Goal: Information Seeking & Learning: Learn about a topic

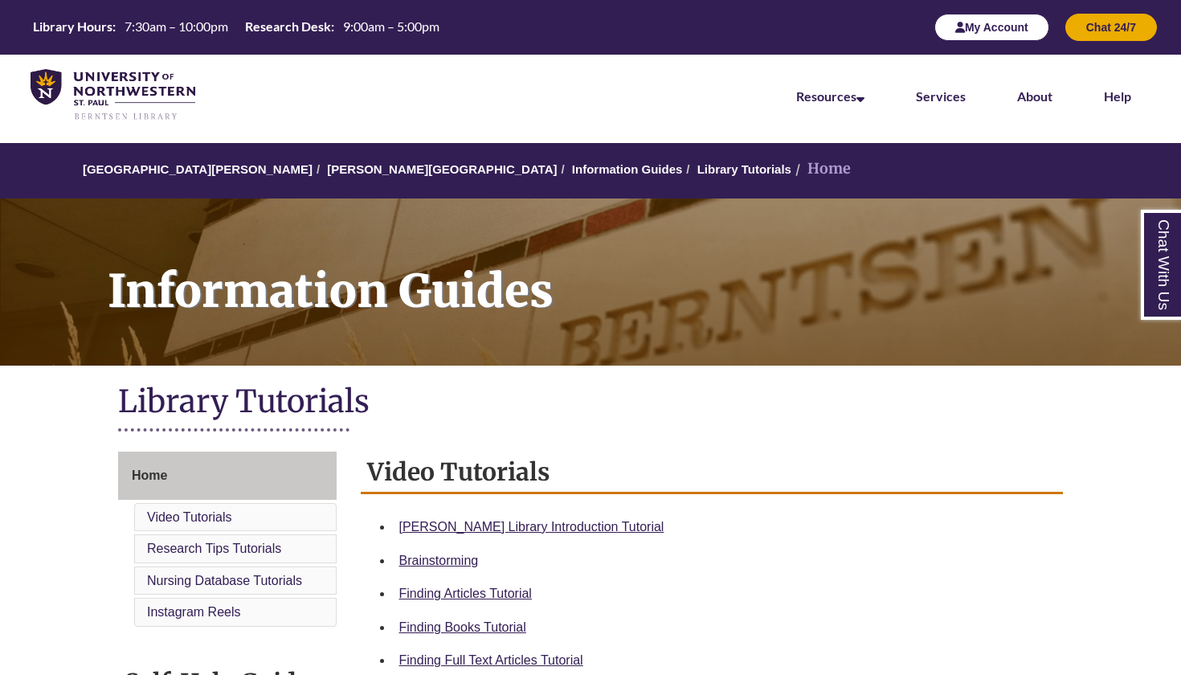
click at [982, 39] on button "My Account" at bounding box center [991, 27] width 115 height 27
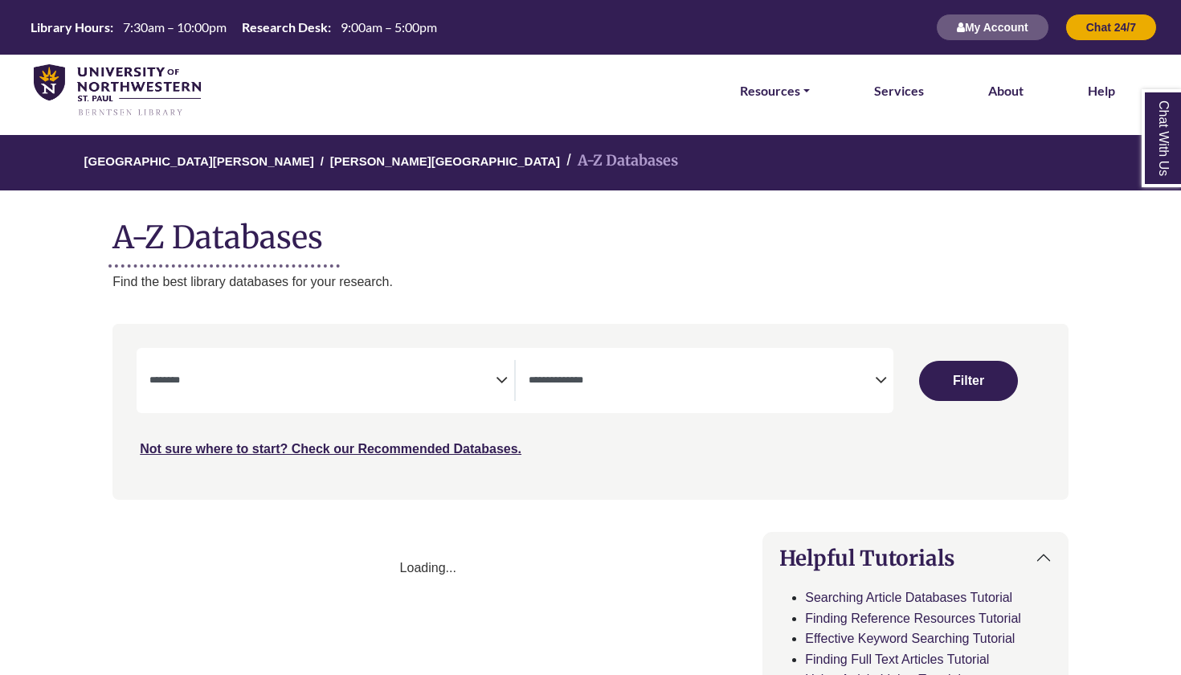
select select "Database Subject Filter"
select select "Database Types Filter"
select select "Database Subject Filter"
select select "Database Types Filter"
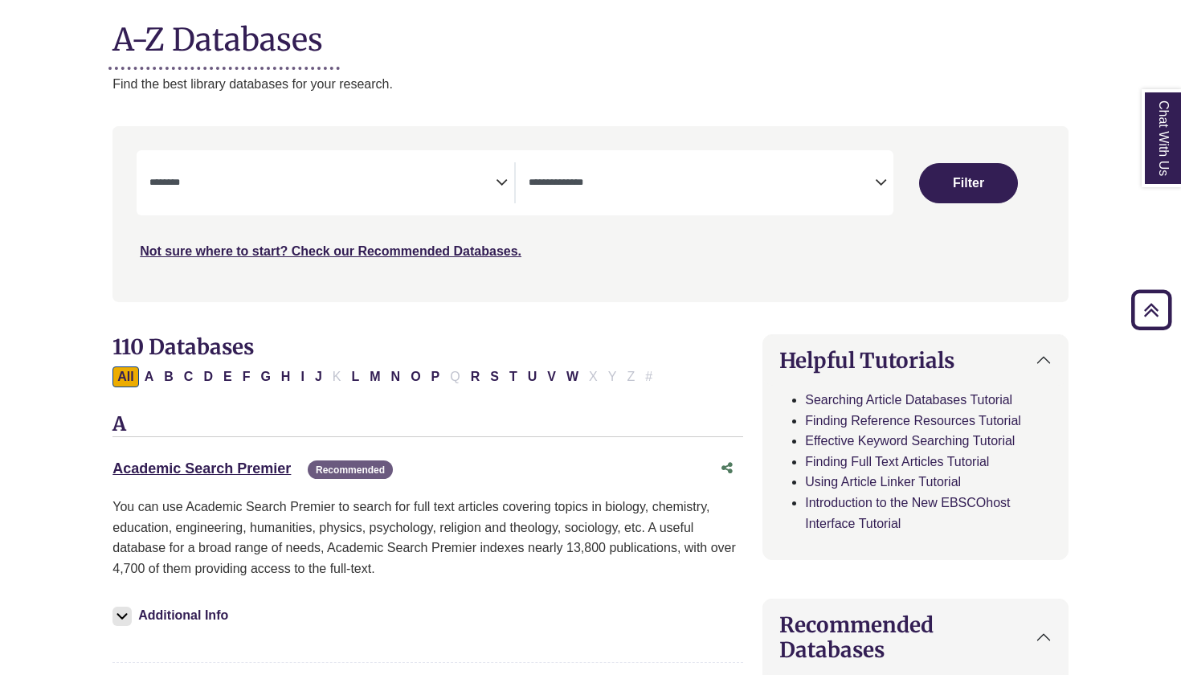
scroll to position [164, 0]
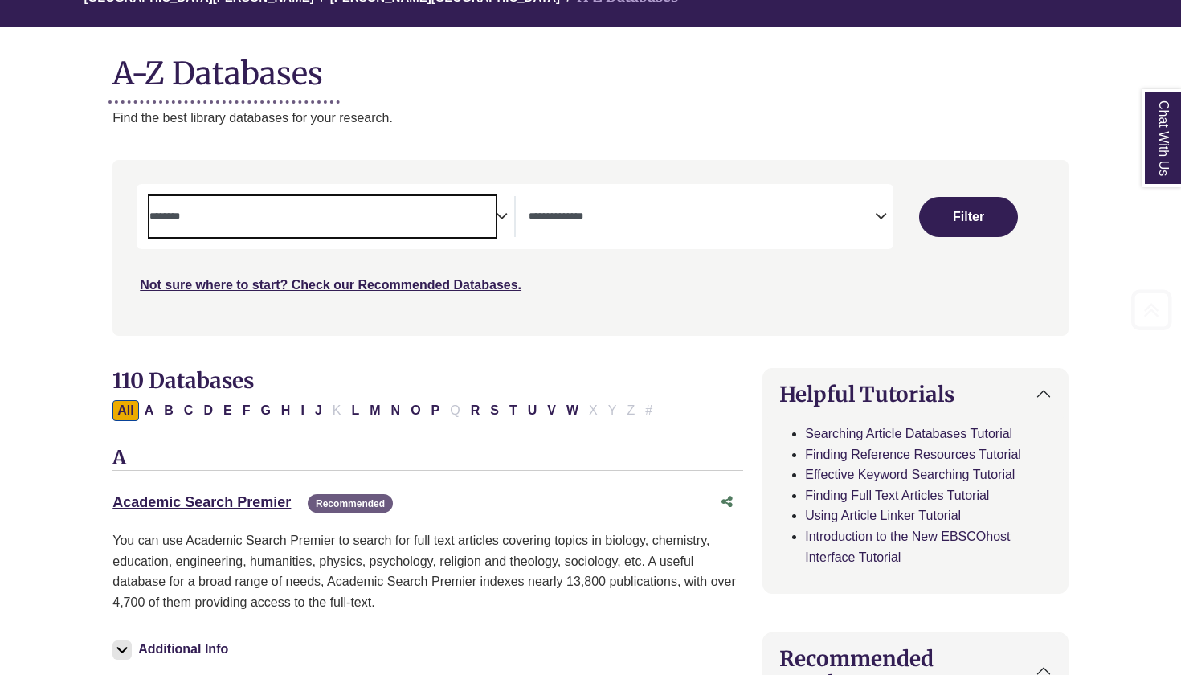
click at [492, 207] on span "Search filters" at bounding box center [322, 214] width 346 height 14
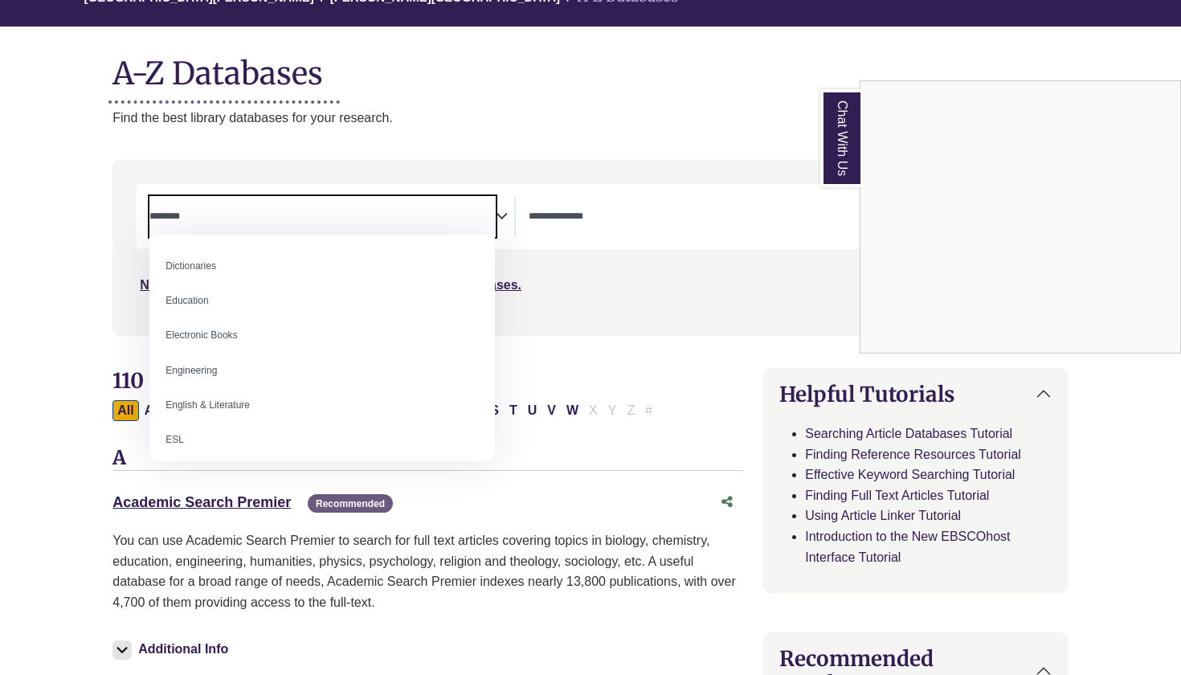
scroll to position [405, 0]
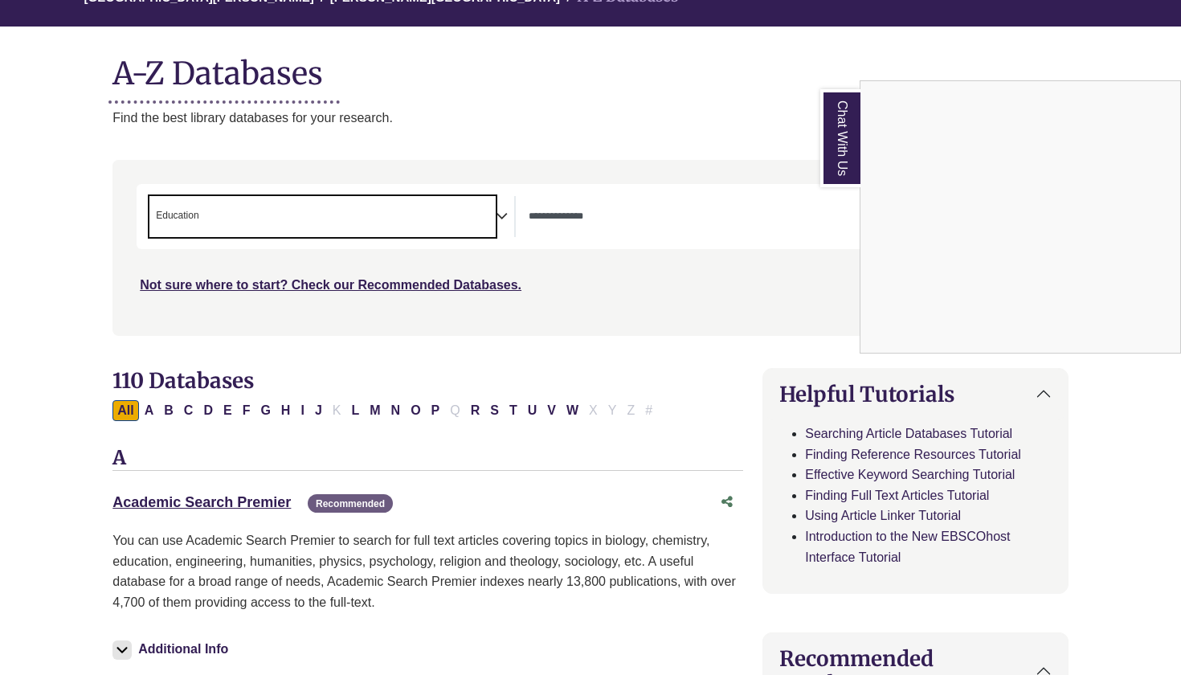
select select "*****"
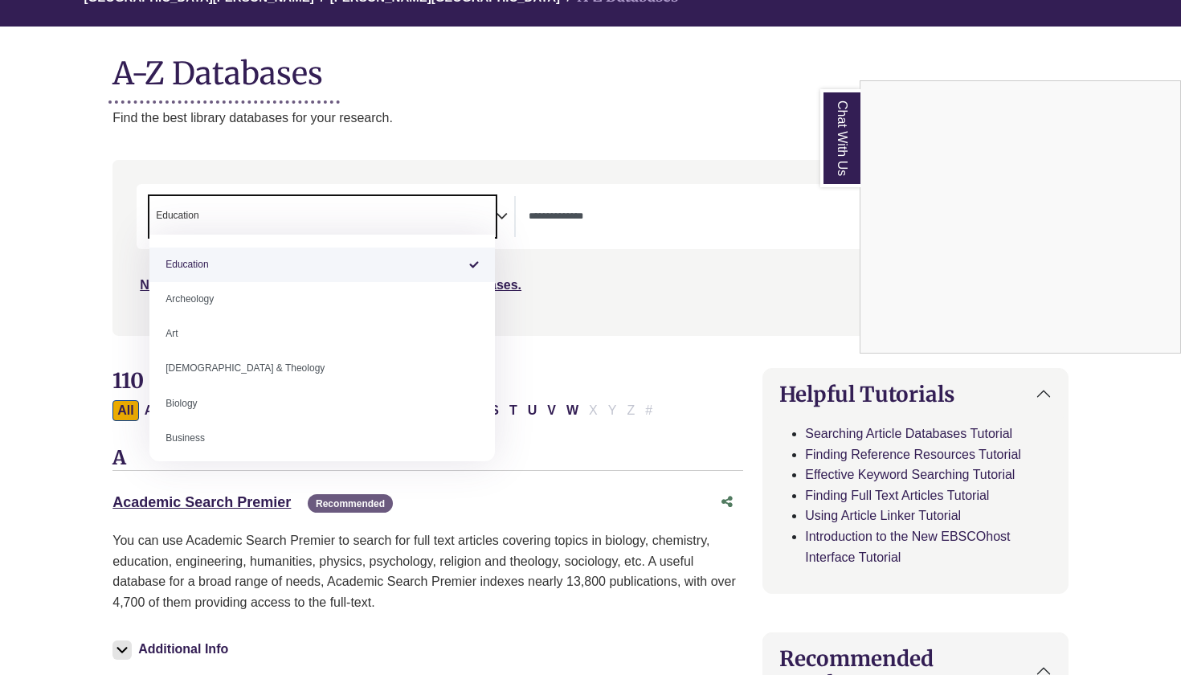
select select "Database Subject Filter"
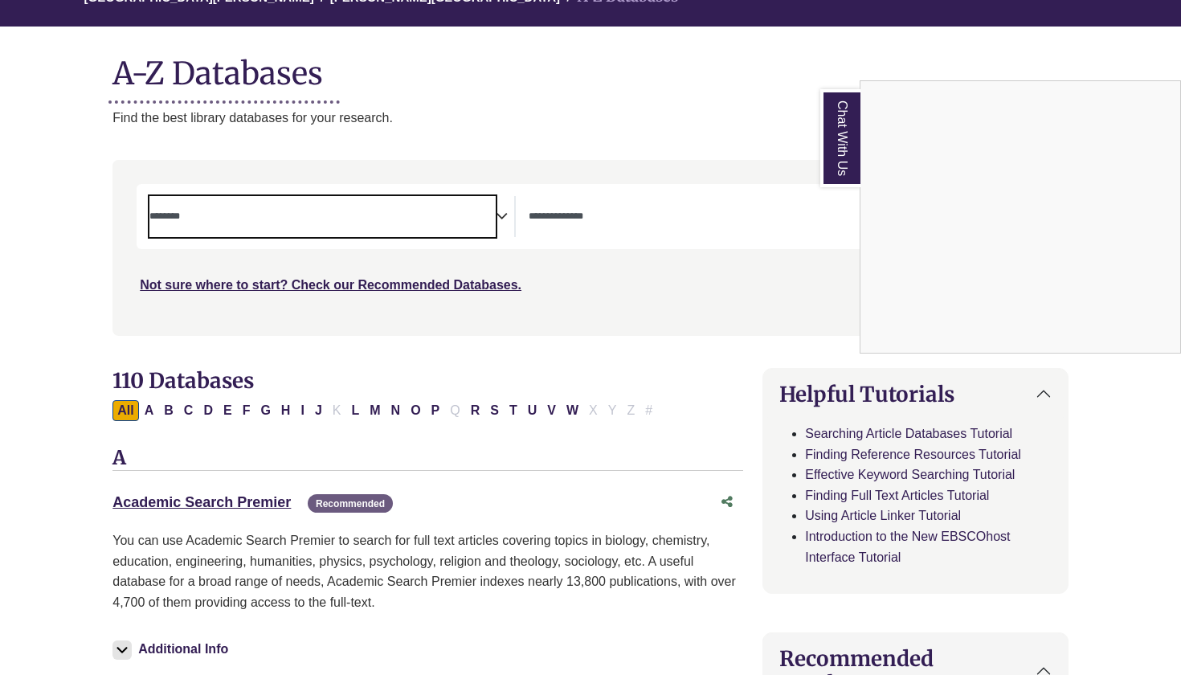
click at [670, 231] on div "Chat With Us" at bounding box center [590, 337] width 1181 height 675
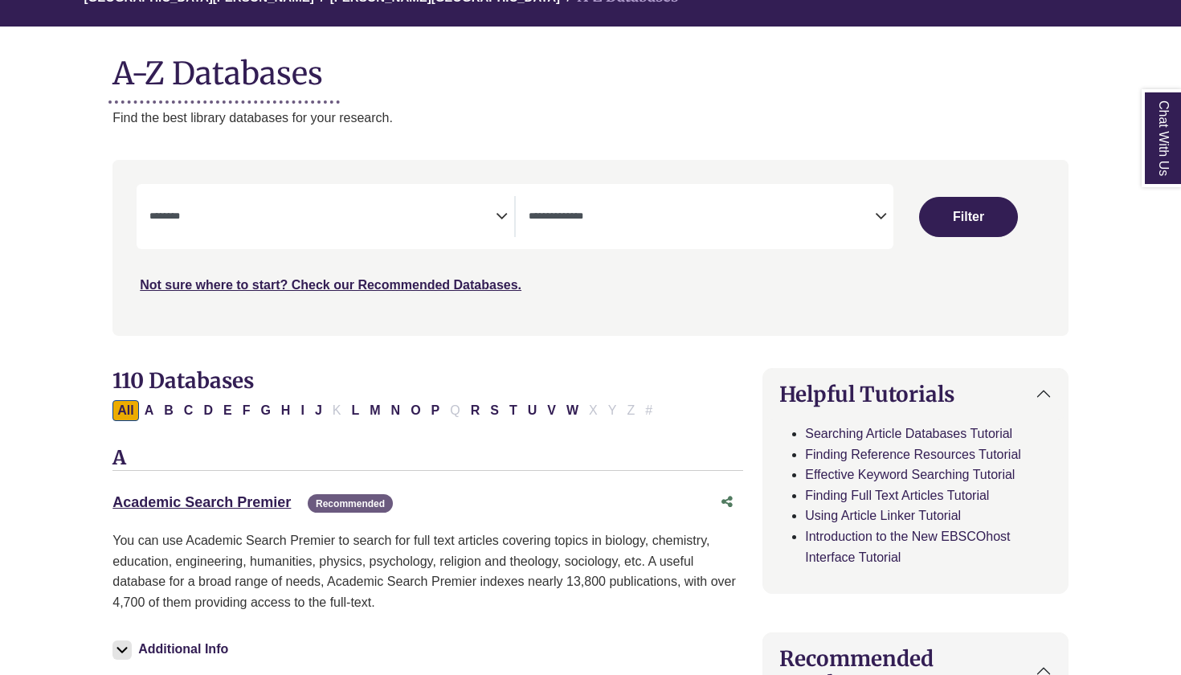
click at [610, 211] on textarea "Search" at bounding box center [702, 217] width 346 height 13
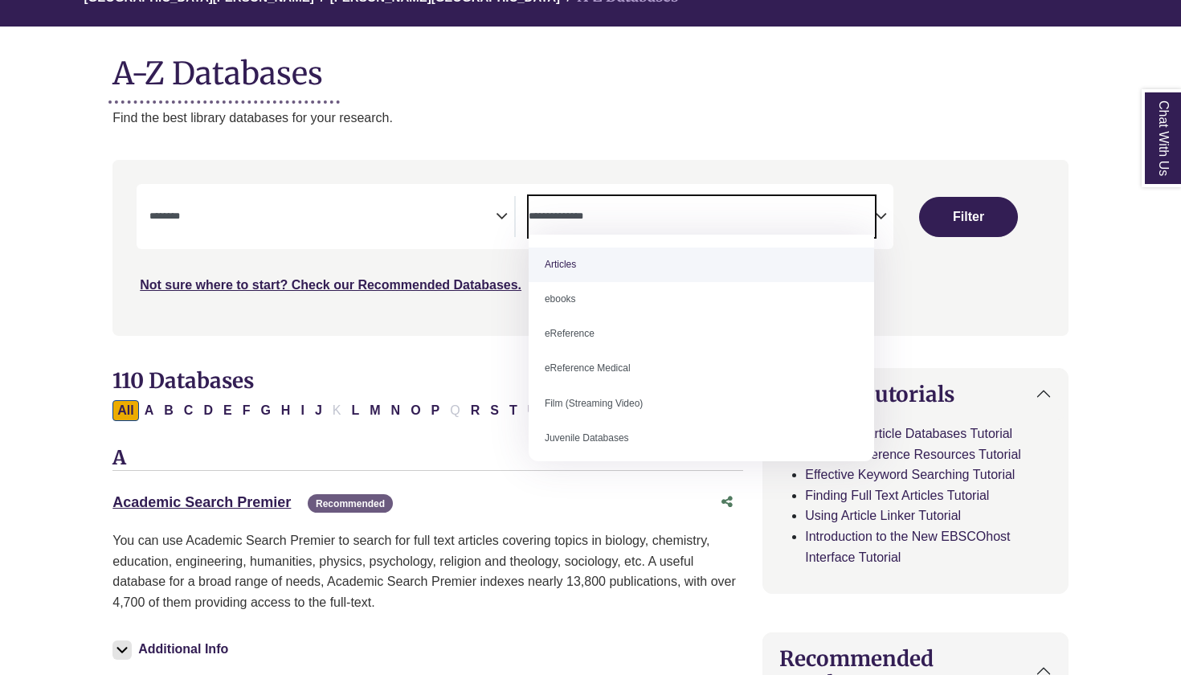
select select "*****"
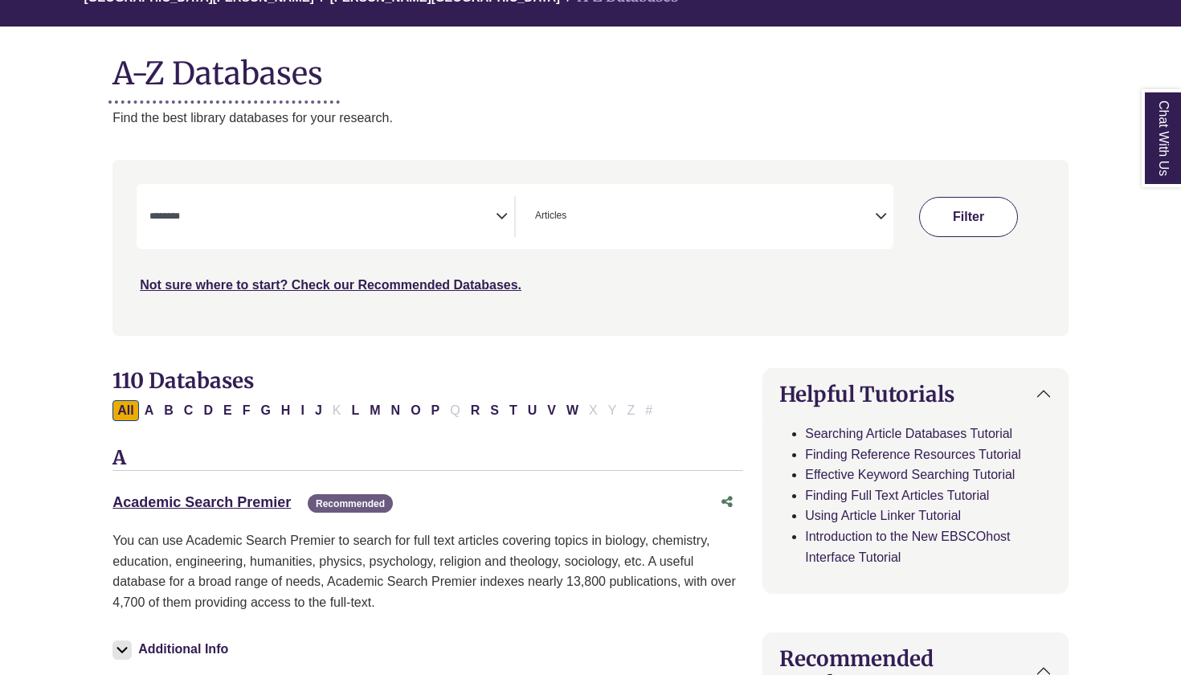
click at [965, 230] on button "Filter" at bounding box center [968, 217] width 99 height 40
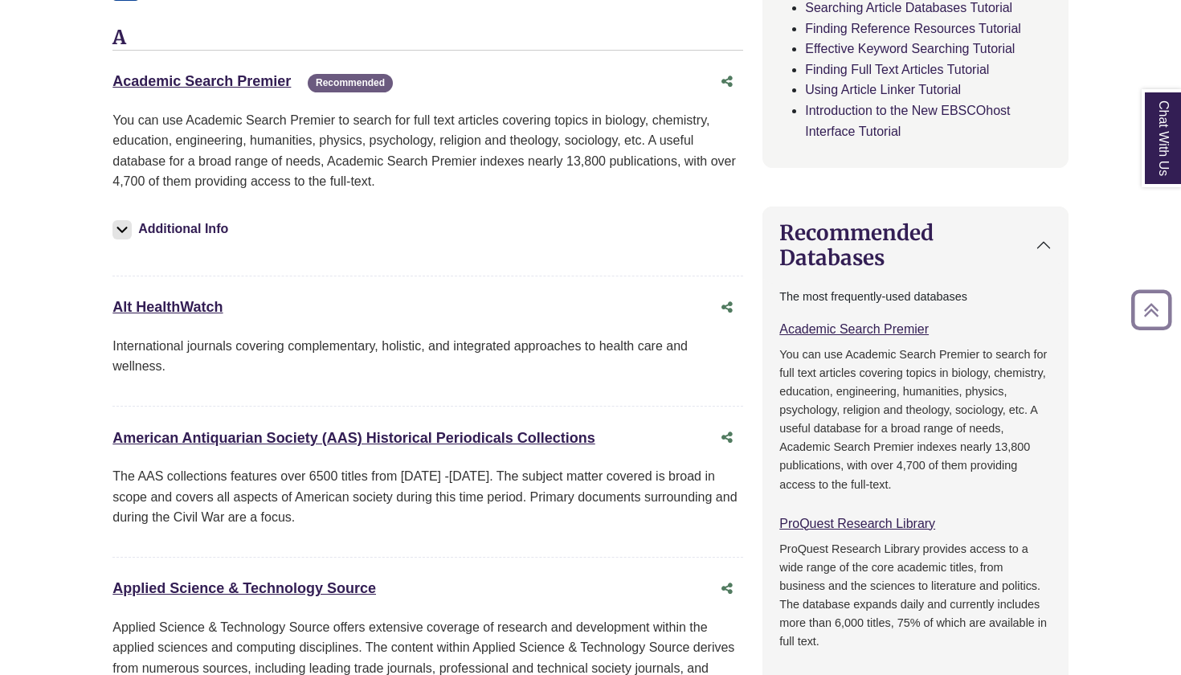
scroll to position [214, 0]
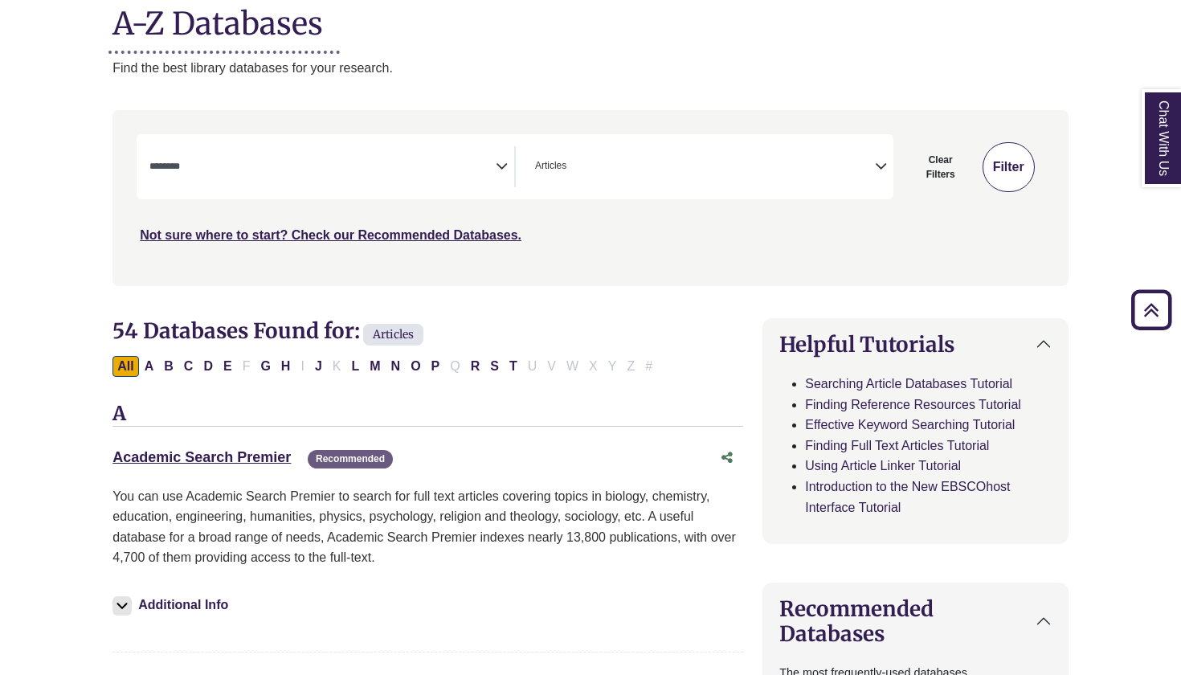
click at [1005, 173] on button "Filter" at bounding box center [1008, 167] width 52 height 50
click at [501, 162] on icon "Search filters" at bounding box center [502, 164] width 12 height 24
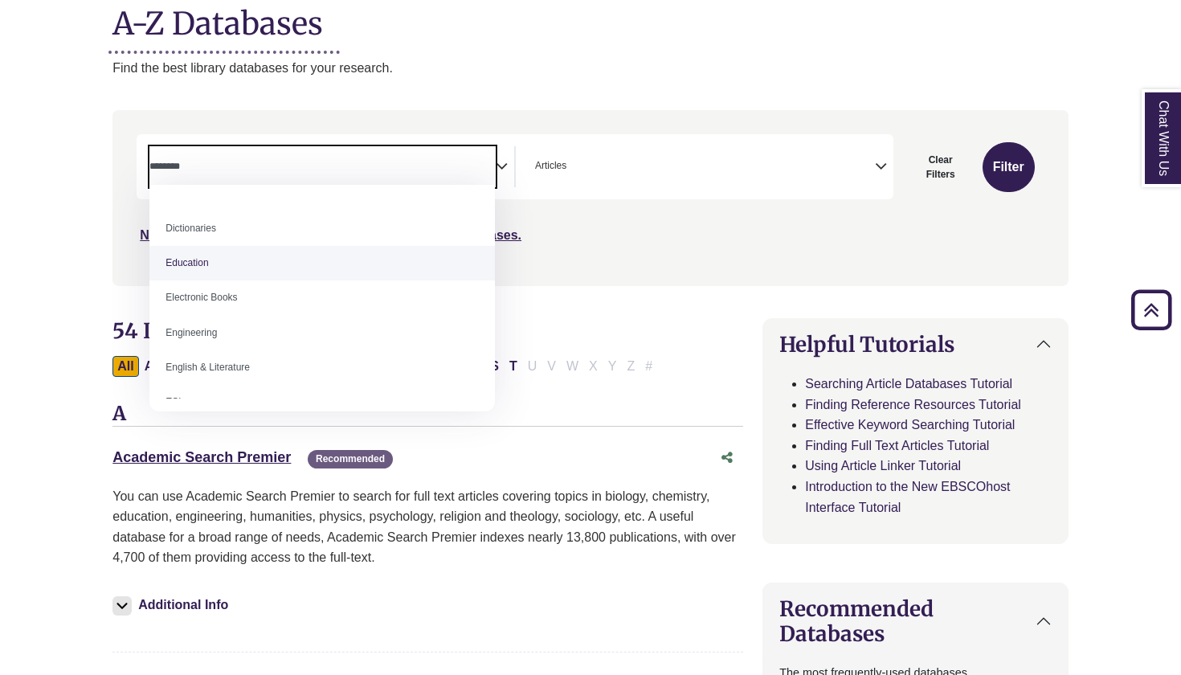
scroll to position [404, 0]
select select "*****"
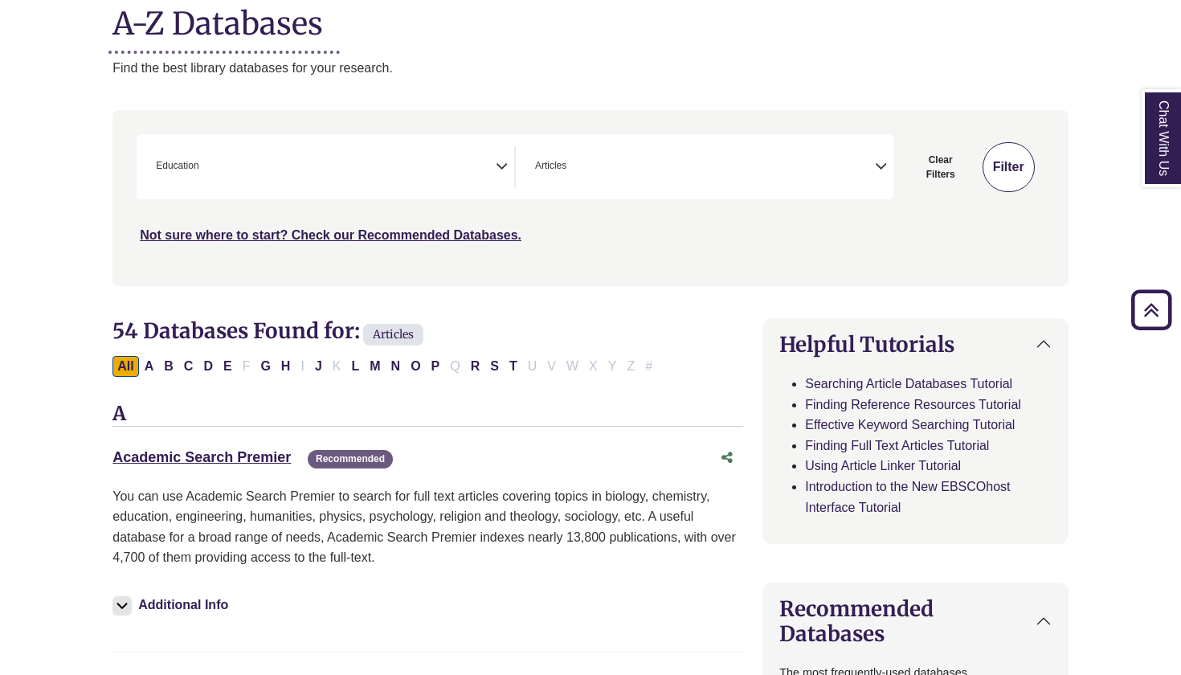
click at [1008, 187] on button "Filter" at bounding box center [1008, 167] width 52 height 50
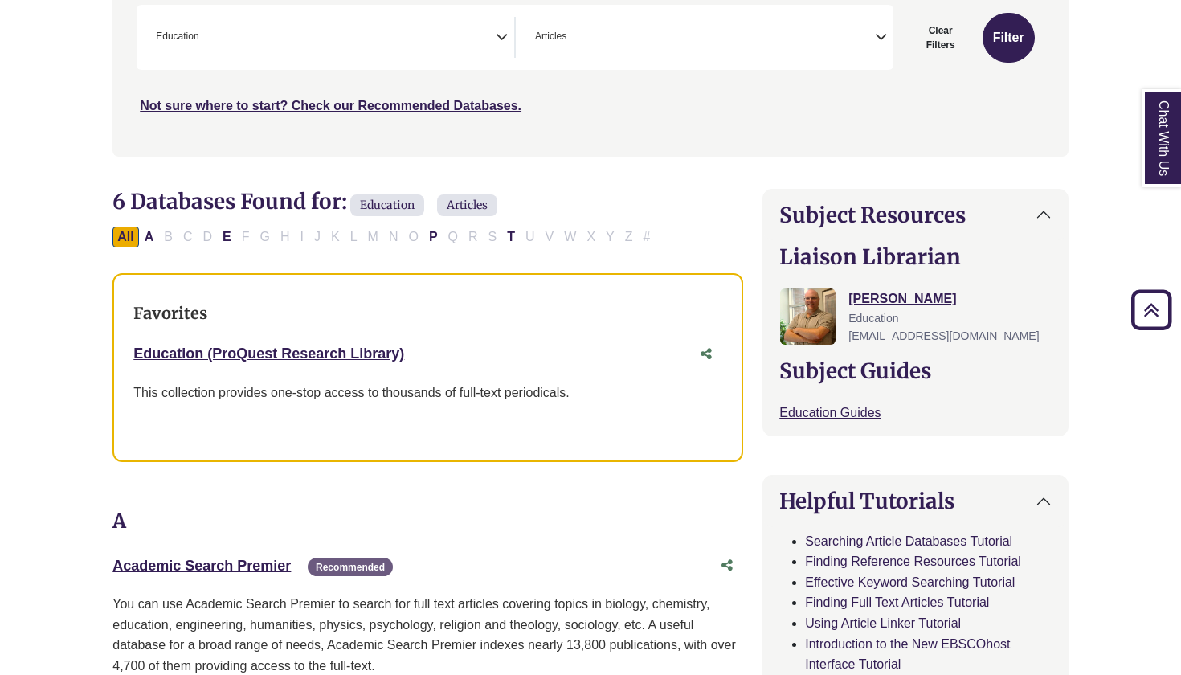
scroll to position [345, 0]
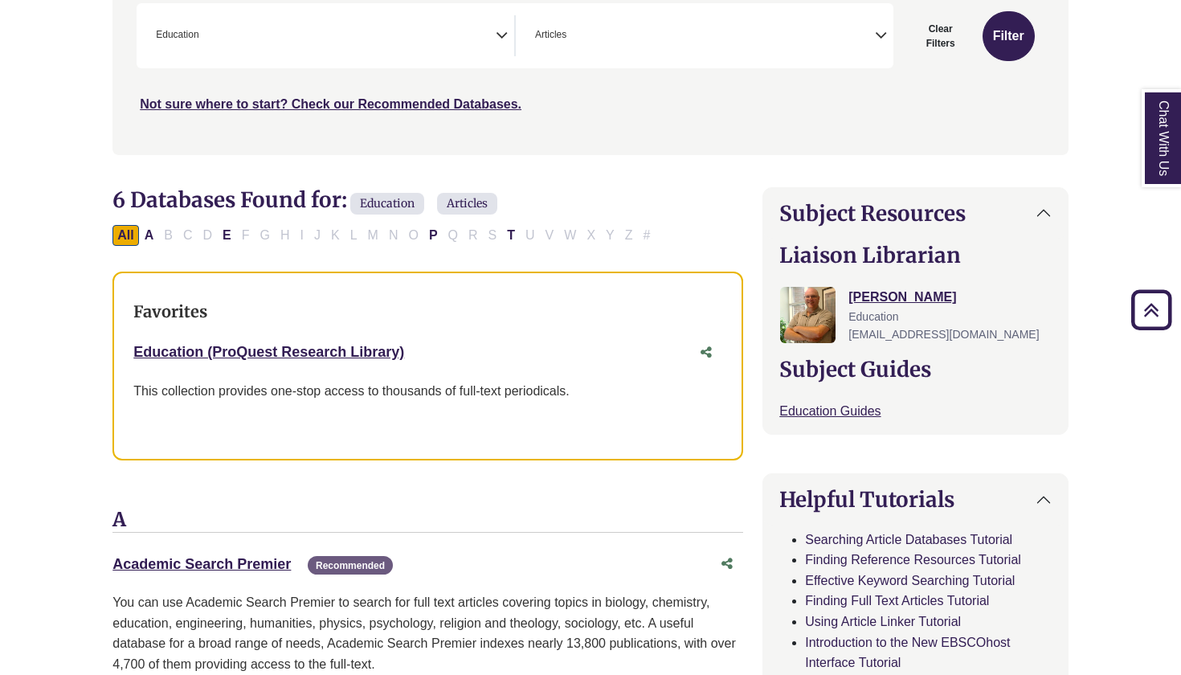
drag, startPoint x: 424, startPoint y: 345, endPoint x: 133, endPoint y: 345, distance: 291.6
click at [133, 345] on div "Favorites Education (ProQuest Research Library) This link opens in a new window…" at bounding box center [427, 366] width 631 height 190
click at [481, 367] on div "Education (ProQuest Research Library) This link opens in a new window This coll…" at bounding box center [427, 383] width 589 height 93
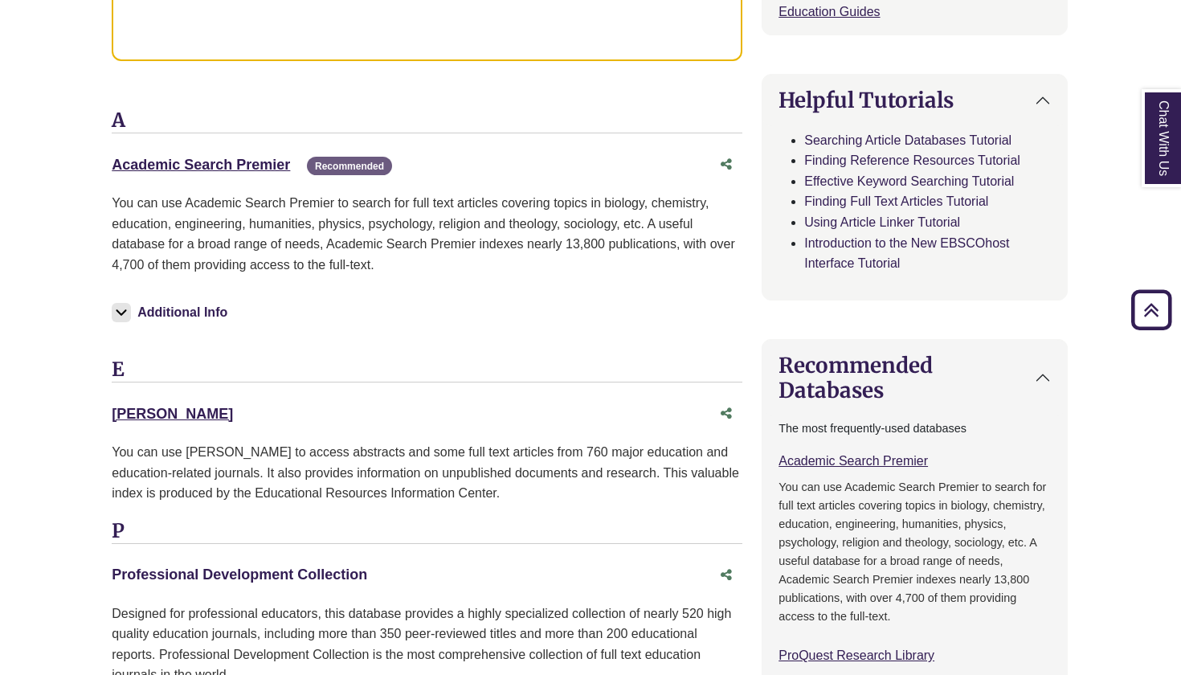
scroll to position [592, 1]
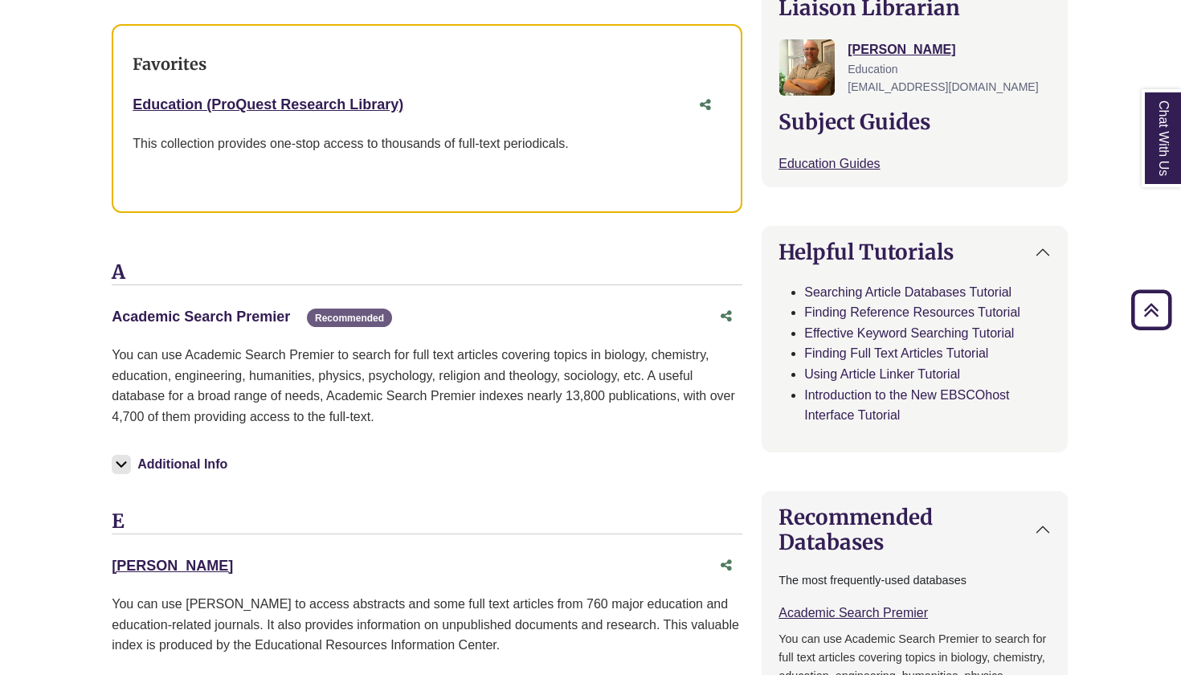
click at [227, 308] on link "Academic Search Premier This link opens in a new window" at bounding box center [201, 316] width 178 height 16
click at [332, 100] on link "Education (ProQuest Research Library) This link opens in a new window" at bounding box center [268, 104] width 271 height 16
